Goal: Task Accomplishment & Management: Manage account settings

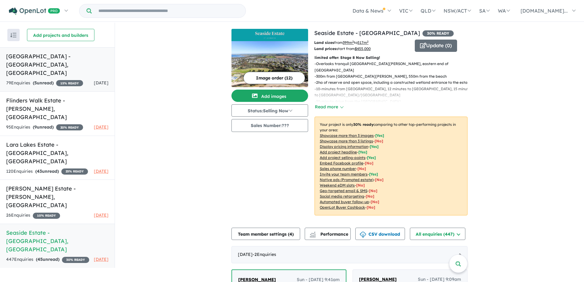
click at [70, 79] on div "79 Enquir ies ( 5 unread) 15 % READY" at bounding box center [44, 82] width 77 height 7
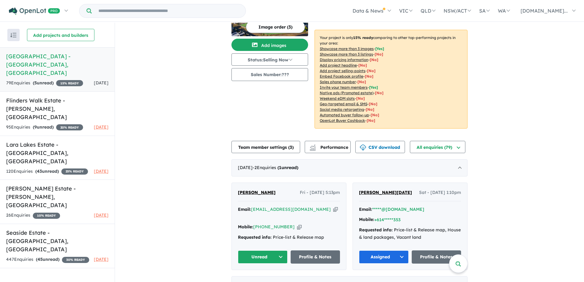
scroll to position [123, 0]
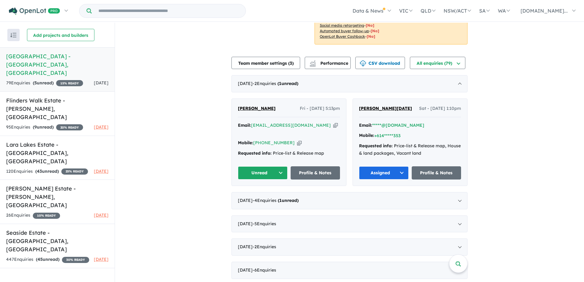
click at [257, 166] on button "Unread" at bounding box center [263, 172] width 50 height 13
click at [255, 194] on button "Assigned" at bounding box center [264, 201] width 53 height 14
click at [375, 167] on button "Assigned" at bounding box center [384, 172] width 50 height 13
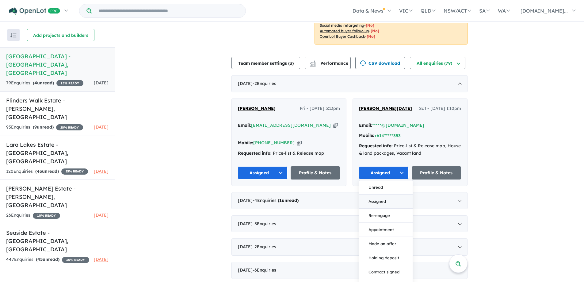
click at [376, 194] on button "Assigned" at bounding box center [385, 201] width 53 height 14
click at [38, 106] on link "Flinders Walk Estate - [GEOGRAPHIC_DATA][PERSON_NAME][GEOGRAPHIC_DATA] 95 Enqui…" at bounding box center [57, 113] width 115 height 44
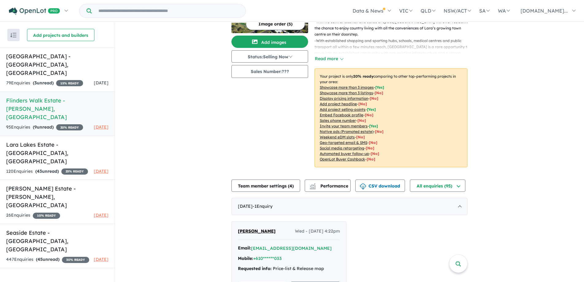
scroll to position [123, 0]
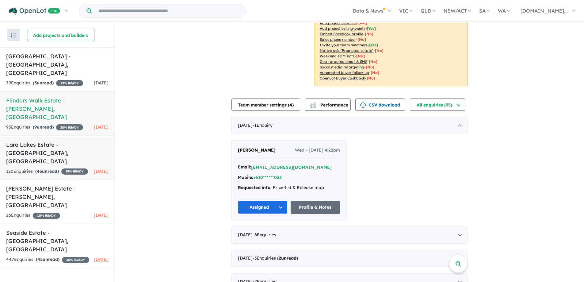
click at [50, 142] on link "[GEOGRAPHIC_DATA] - [GEOGRAPHIC_DATA][PERSON_NAME][GEOGRAPHIC_DATA] 120 Enquir …" at bounding box center [57, 158] width 115 height 44
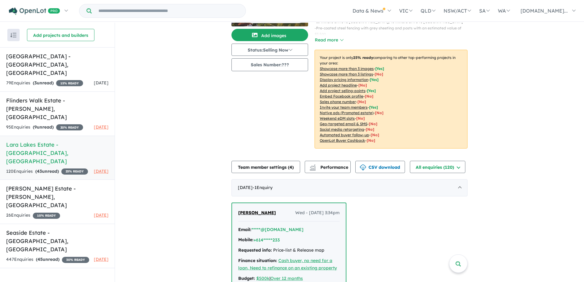
scroll to position [153, 0]
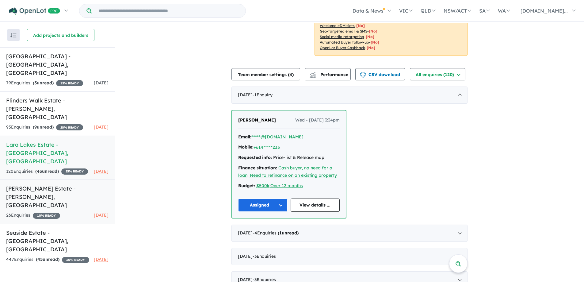
click at [41, 213] on span "10 % READY" at bounding box center [46, 216] width 27 height 6
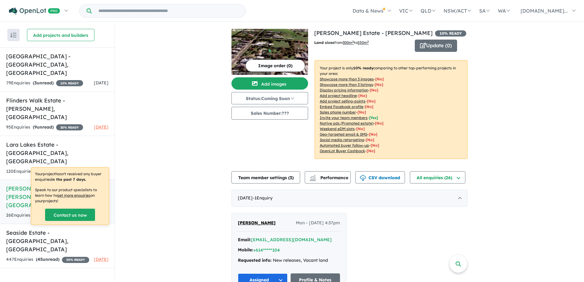
scroll to position [153, 0]
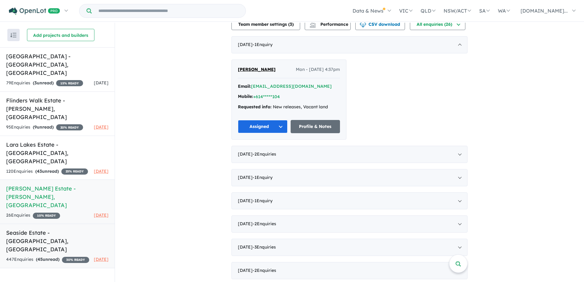
click at [62, 257] on span "30 % READY" at bounding box center [75, 260] width 27 height 6
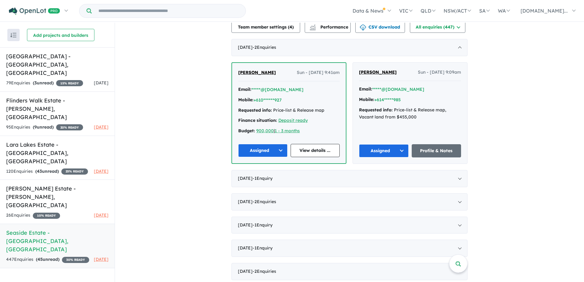
scroll to position [252, 0]
